Goal: Information Seeking & Learning: Learn about a topic

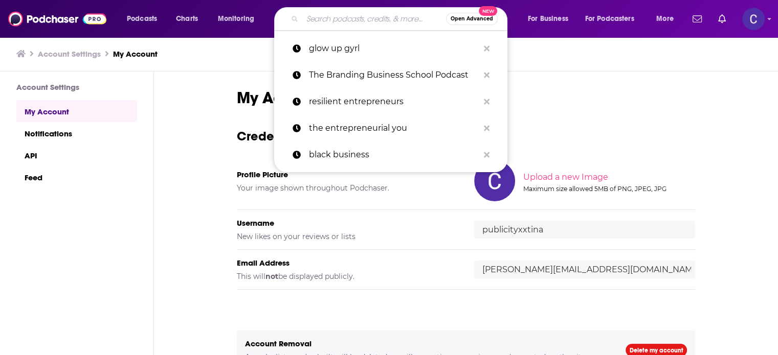
click at [320, 14] on input "Search podcasts, credits, & more..." at bounding box center [374, 19] width 144 height 16
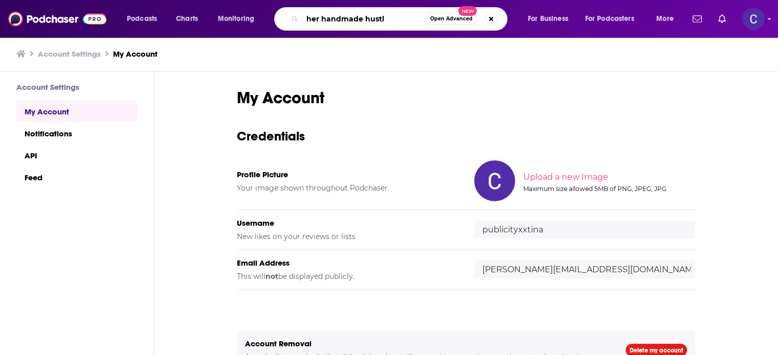
type input "her handmade hustle"
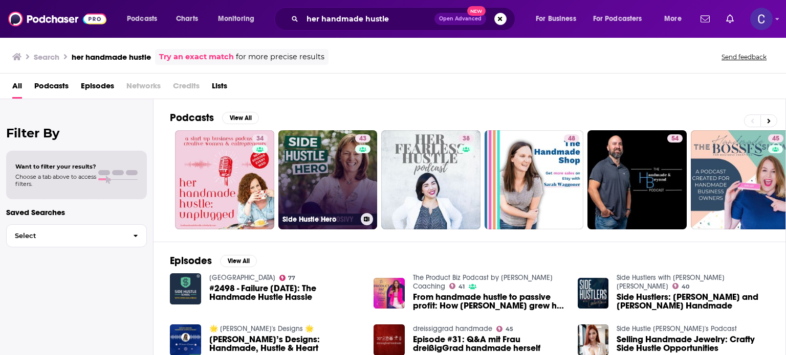
click at [299, 162] on link "43 Side Hustle Hero" at bounding box center [327, 179] width 99 height 99
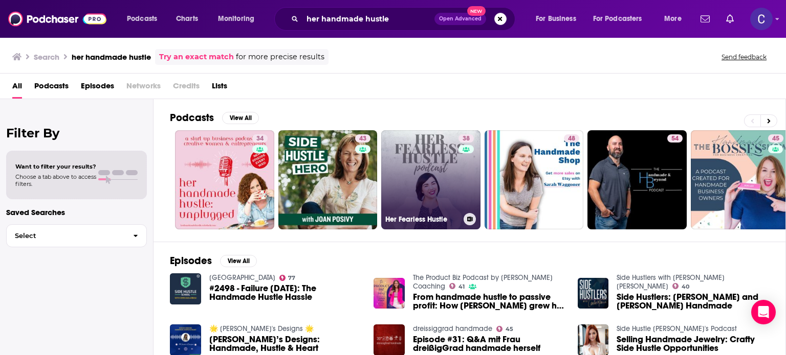
click at [404, 176] on link "38 Her Fearless Hustle" at bounding box center [430, 179] width 99 height 99
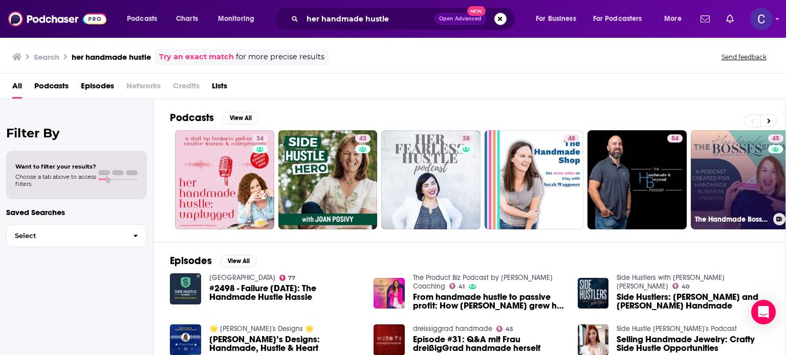
click at [731, 204] on link "45 The Handmade Bosses Show" at bounding box center [739, 179] width 99 height 99
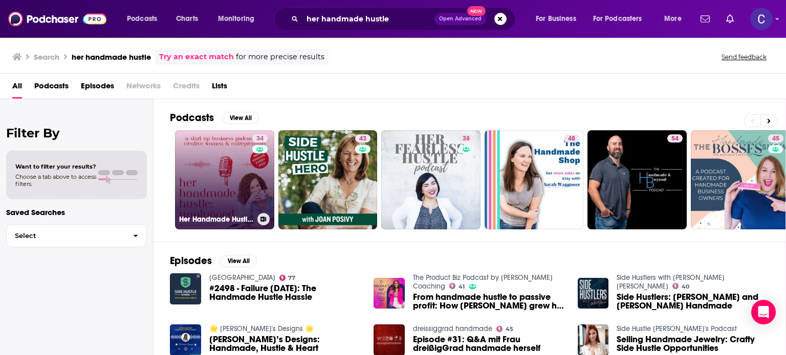
click at [216, 180] on link "34 Her Handmade Hustle Unplugged: A Start Up Business Podcast for Creative Wome…" at bounding box center [224, 179] width 99 height 99
